Goal: Transaction & Acquisition: Purchase product/service

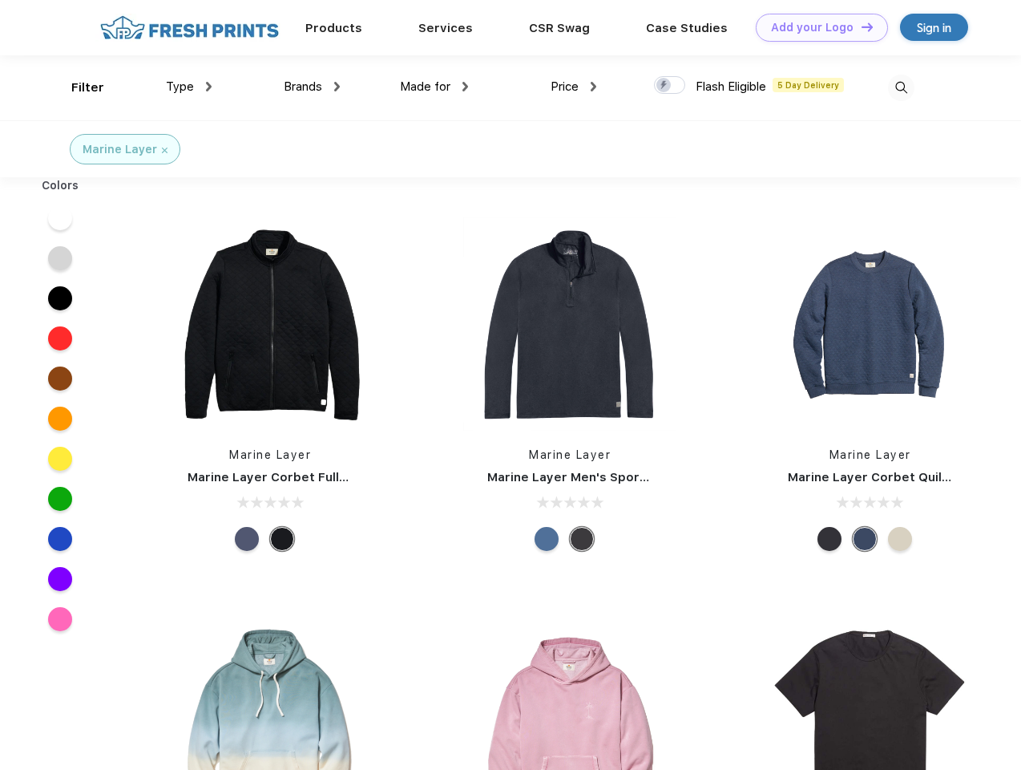
scroll to position [1, 0]
click at [816, 27] on link "Add your Logo Design Tool" at bounding box center [822, 28] width 132 height 28
click at [0, 0] on div "Design Tool" at bounding box center [0, 0] width 0 height 0
click at [860, 26] on link "Add your Logo Design Tool" at bounding box center [822, 28] width 132 height 28
click at [77, 87] on div "Filter" at bounding box center [87, 88] width 33 height 18
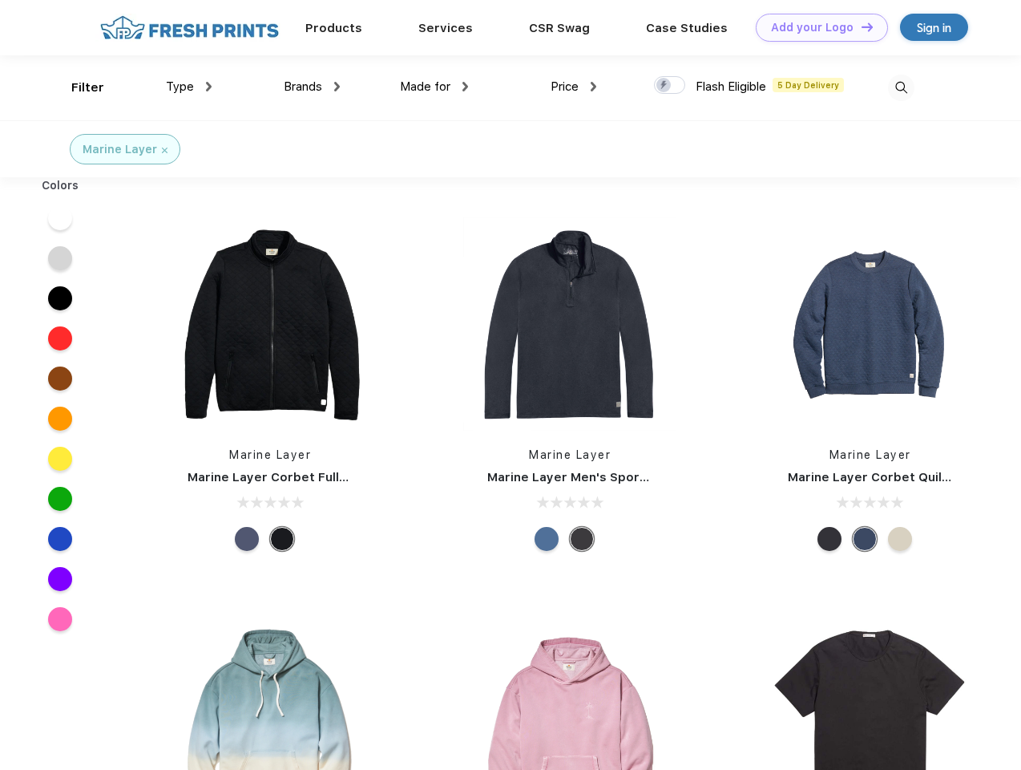
click at [189, 87] on span "Type" at bounding box center [180, 86] width 28 height 14
click at [312, 87] on span "Brands" at bounding box center [303, 86] width 38 height 14
click at [434, 87] on span "Made for" at bounding box center [425, 86] width 51 height 14
click at [574, 87] on span "Price" at bounding box center [565, 86] width 28 height 14
click at [670, 86] on div at bounding box center [669, 85] width 31 height 18
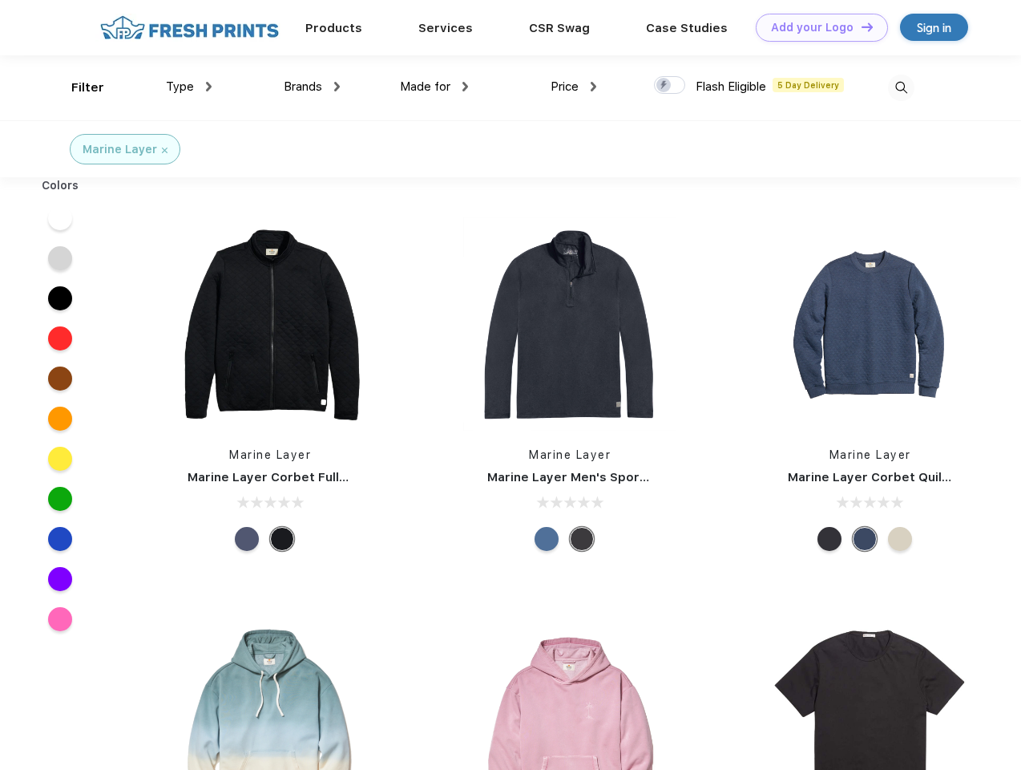
click at [665, 86] on input "checkbox" at bounding box center [659, 80] width 10 height 10
click at [901, 87] on img at bounding box center [901, 88] width 26 height 26
